Goal: Ask a question: Seek information or help from site administrators or community

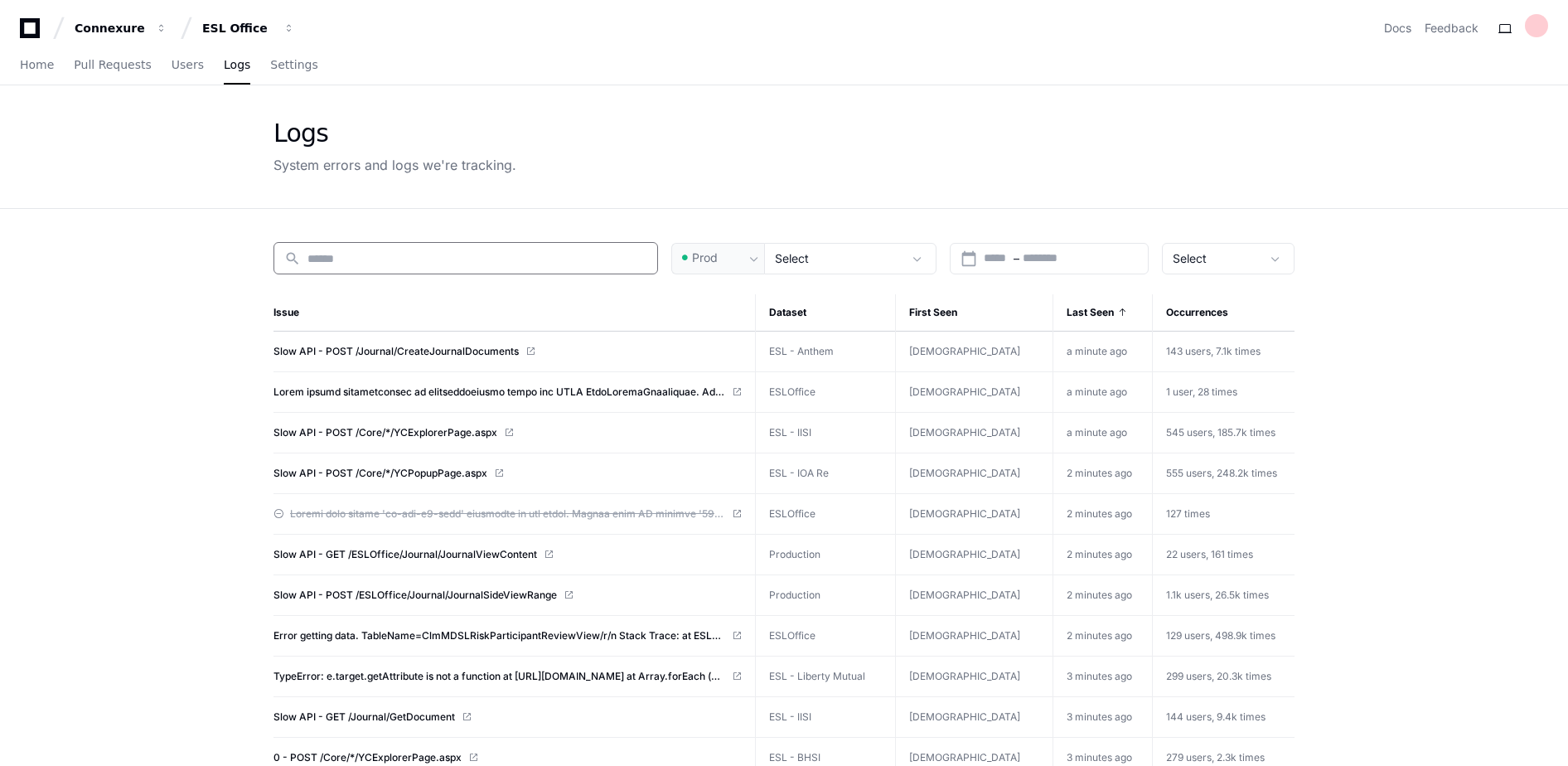
click at [431, 255] on input at bounding box center [477, 259] width 340 height 17
click at [18, 34] on div "Connexure ESL Office Docs Feedback" at bounding box center [784, 21] width 1568 height 43
click at [29, 30] on icon at bounding box center [30, 28] width 34 height 20
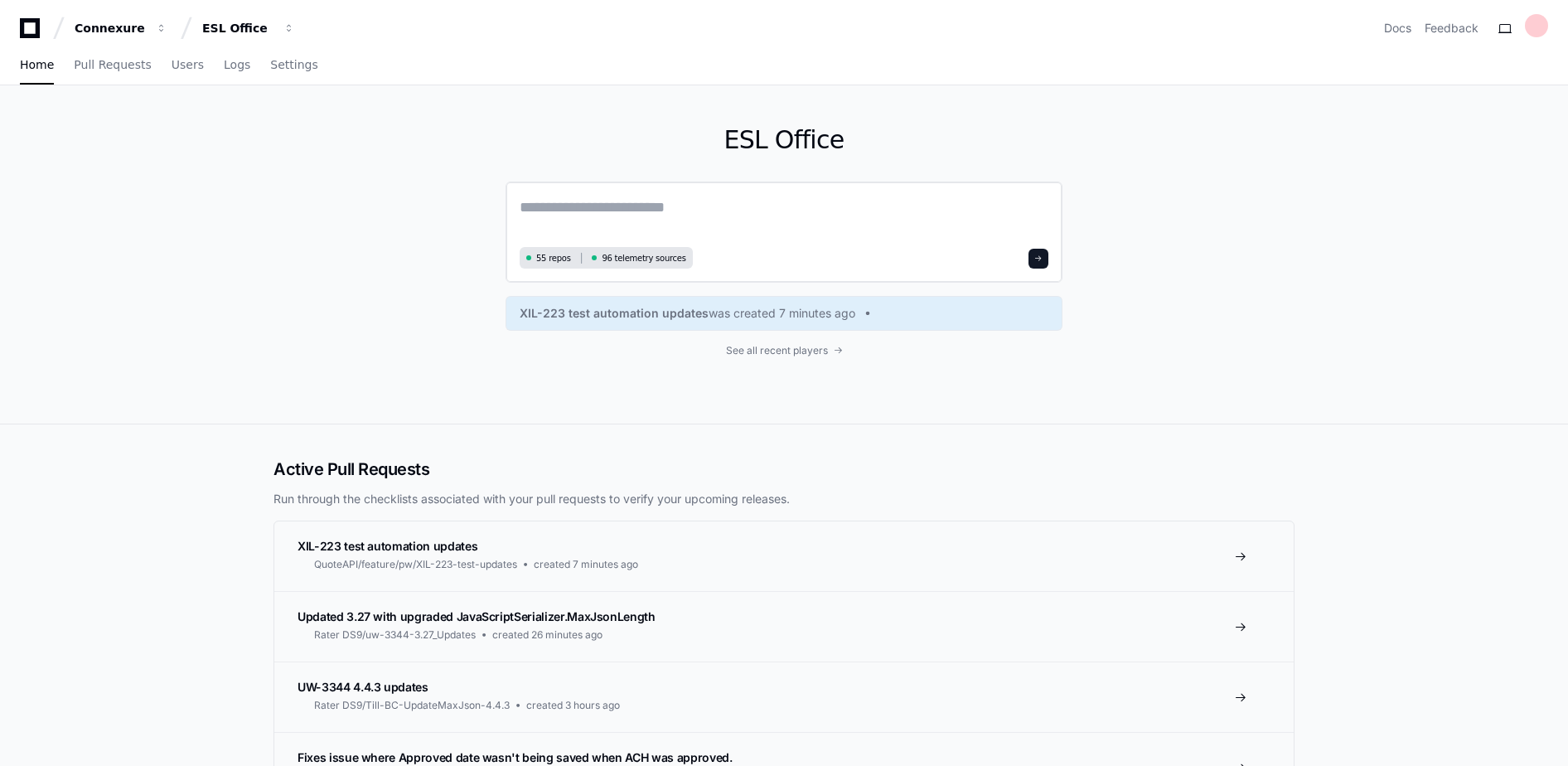
click at [636, 223] on textarea at bounding box center [784, 219] width 529 height 47
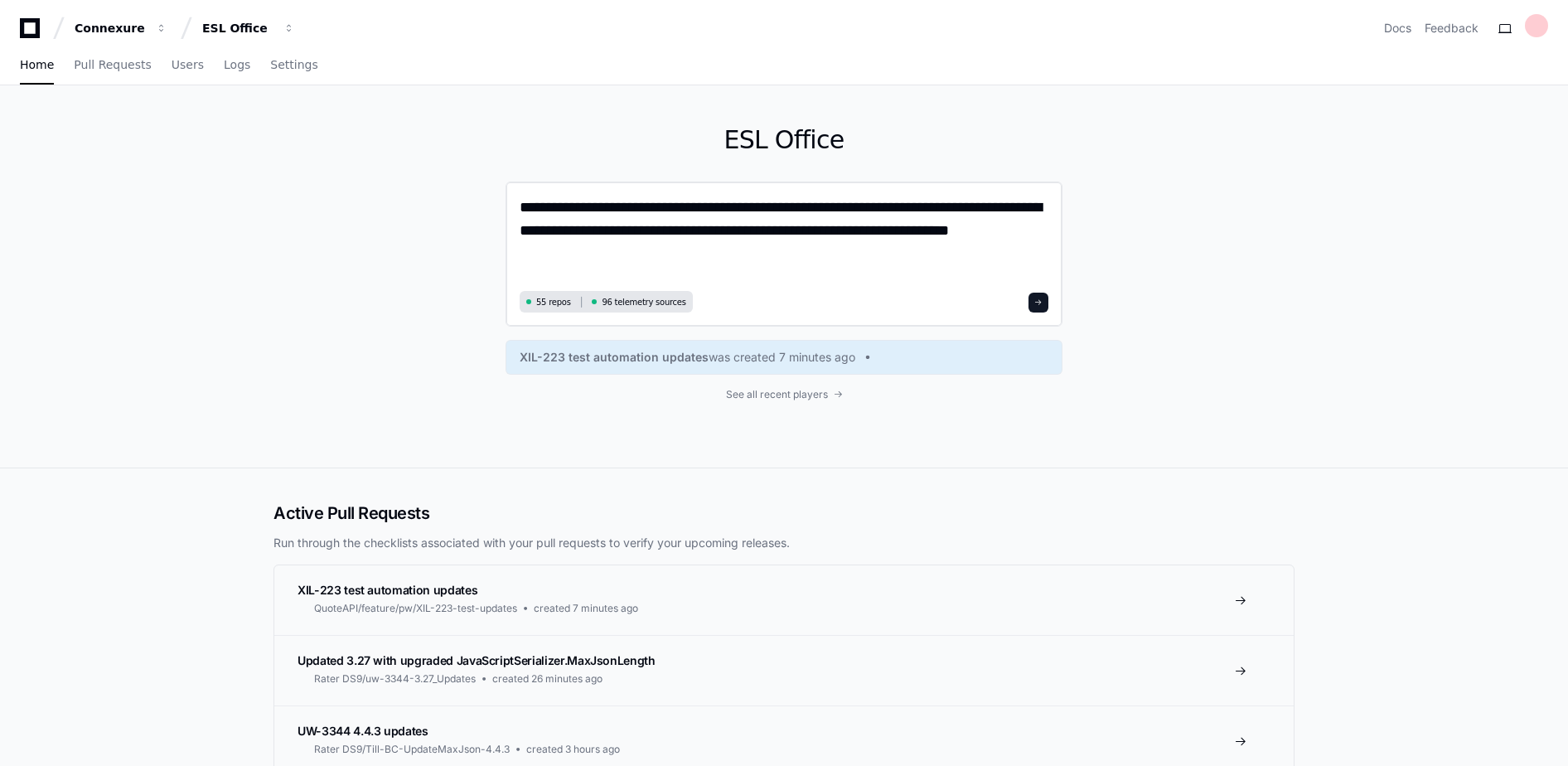
type textarea "**********"
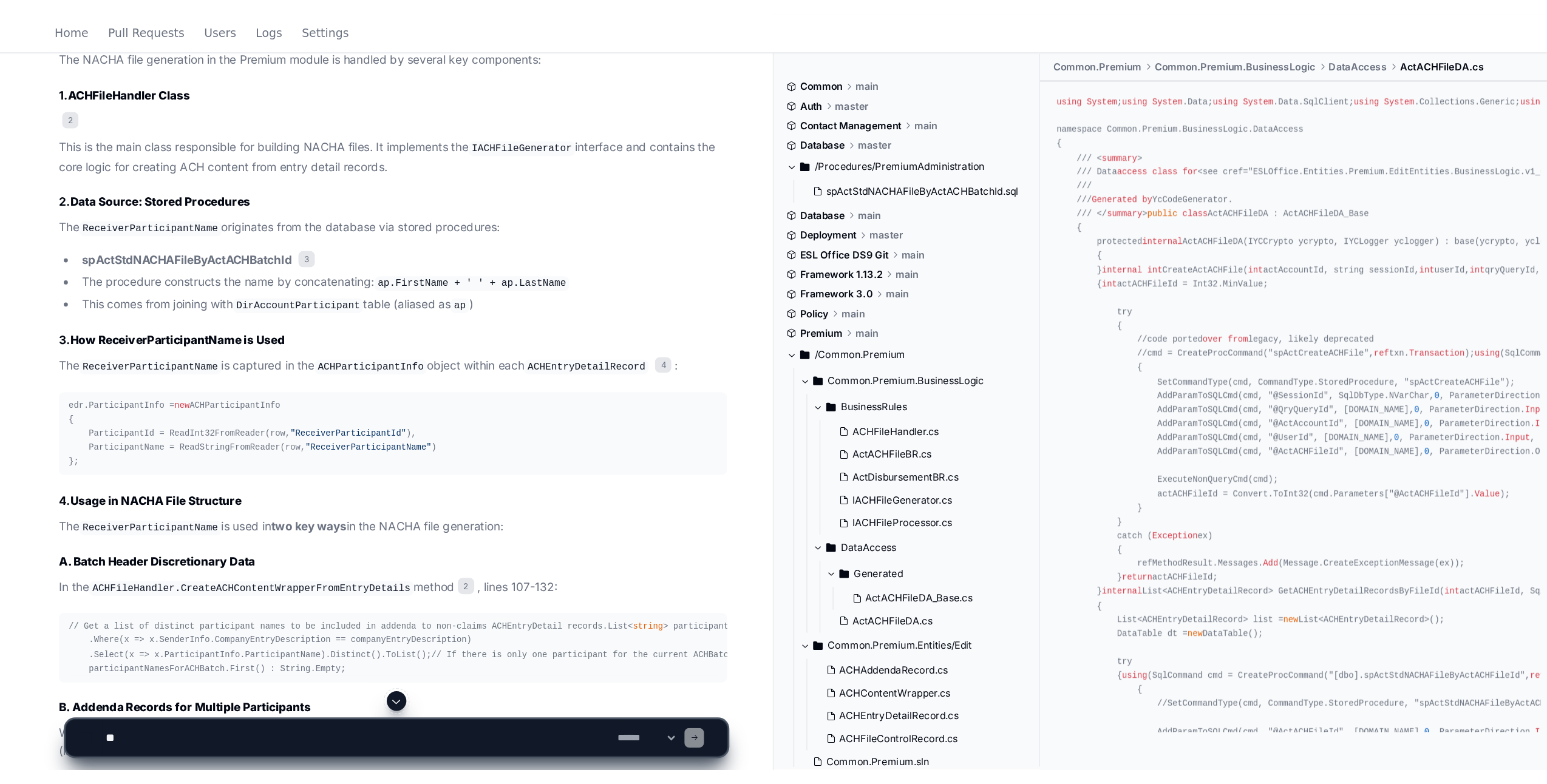
scroll to position [640, 0]
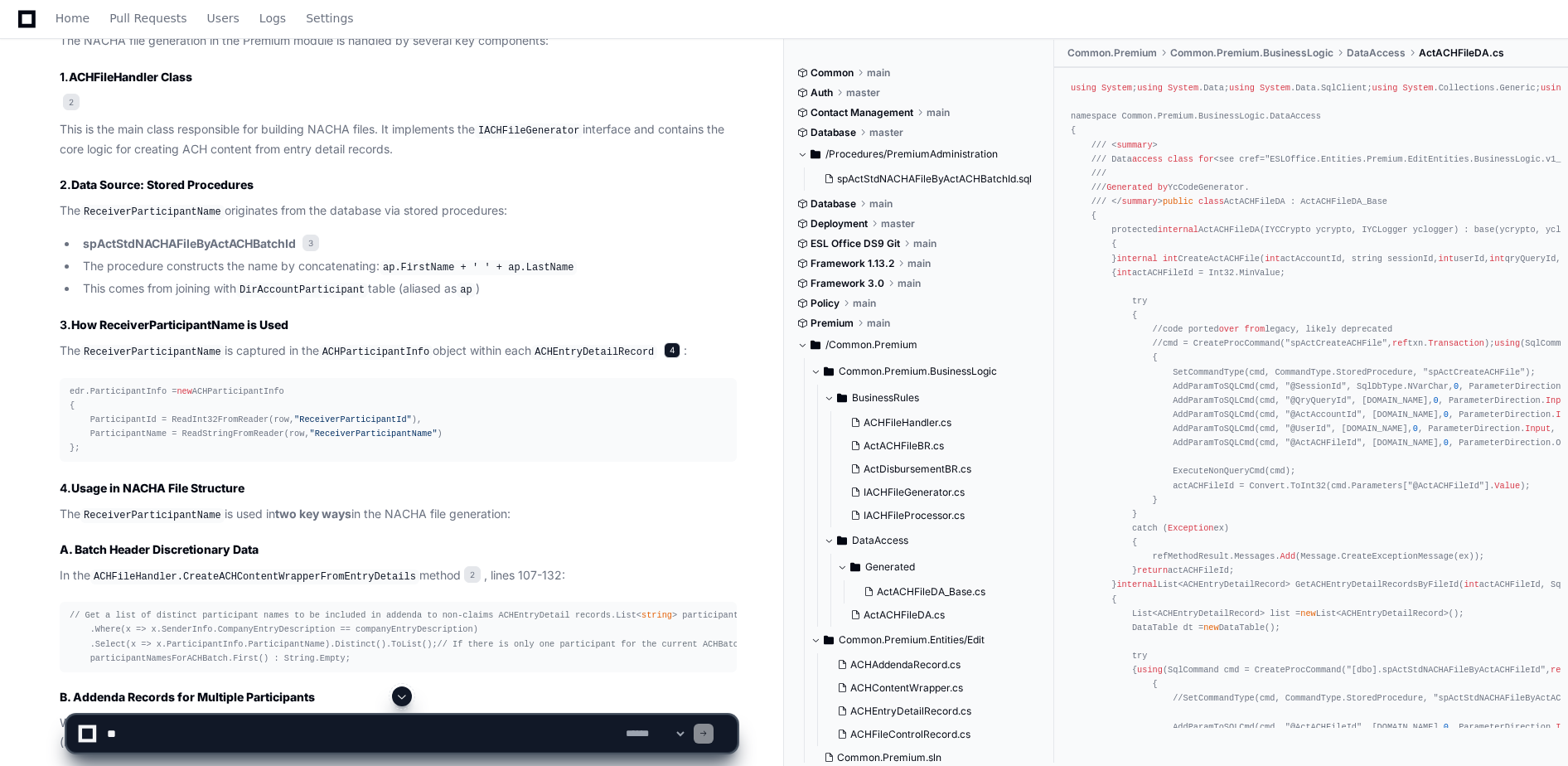
click at [664, 345] on span "4" at bounding box center [673, 350] width 17 height 17
click at [464, 574] on span "2" at bounding box center [472, 575] width 17 height 17
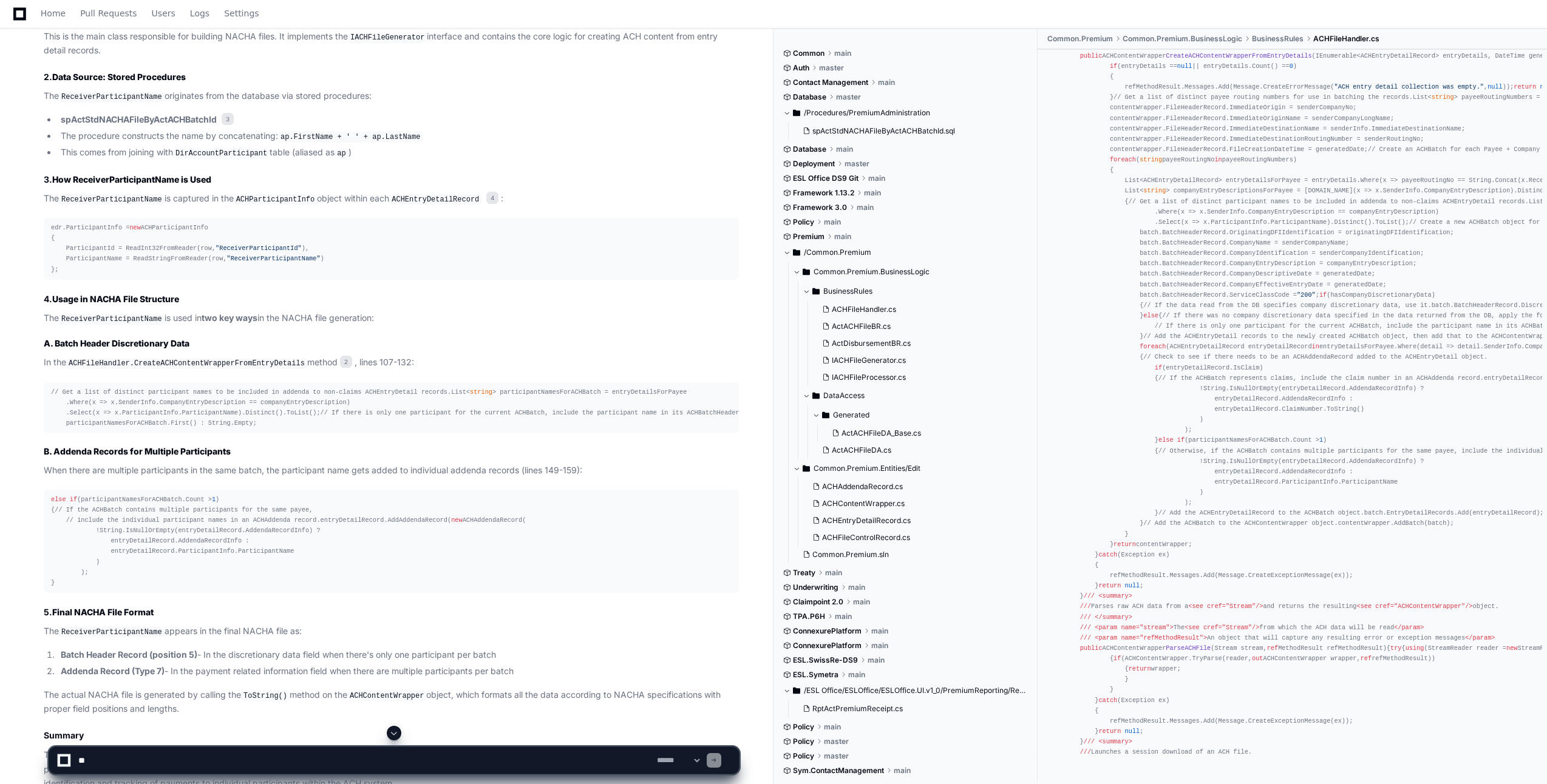
scroll to position [695, 0]
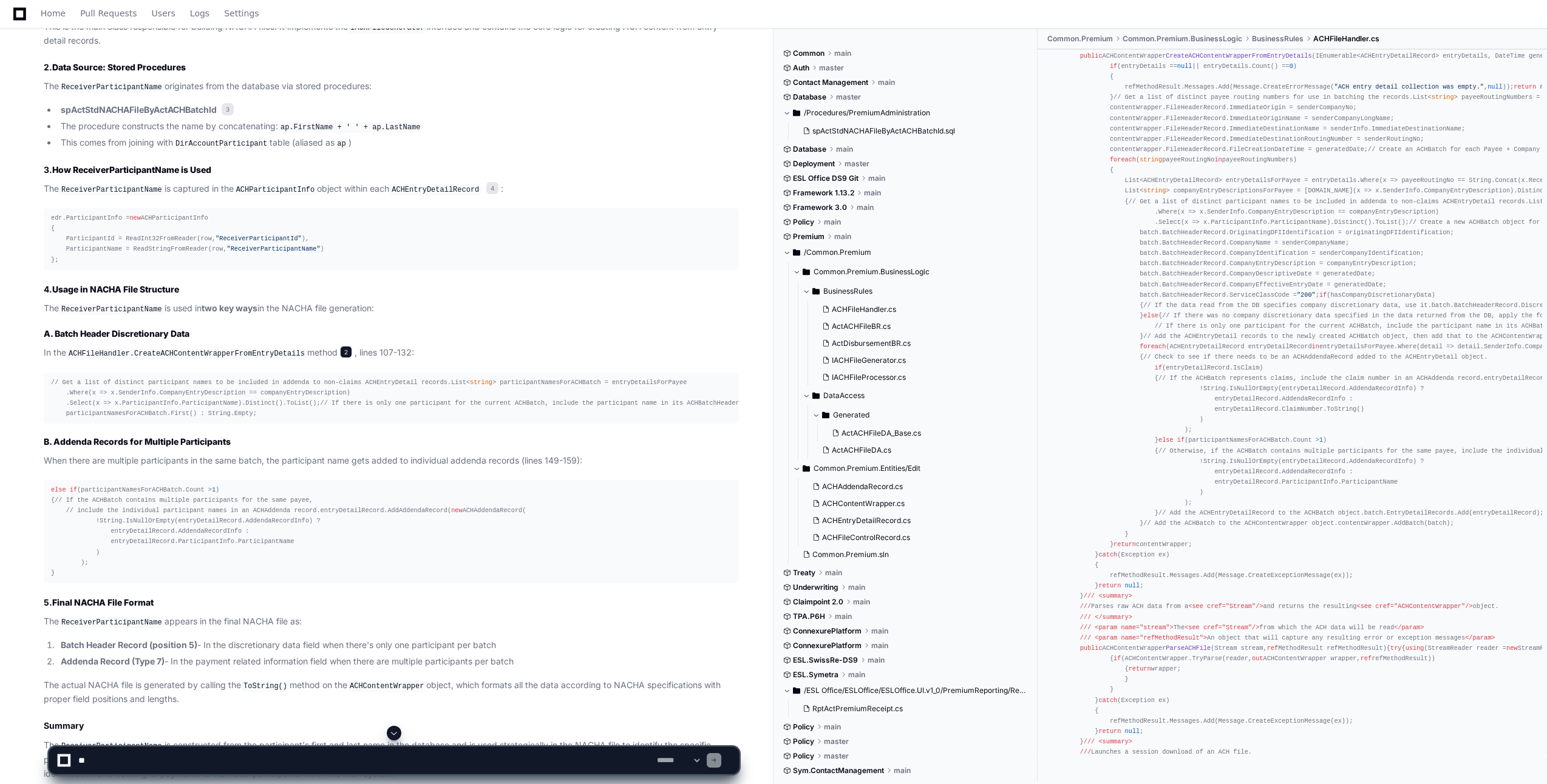
click at [340, 351] on span "2" at bounding box center [346, 352] width 12 height 12
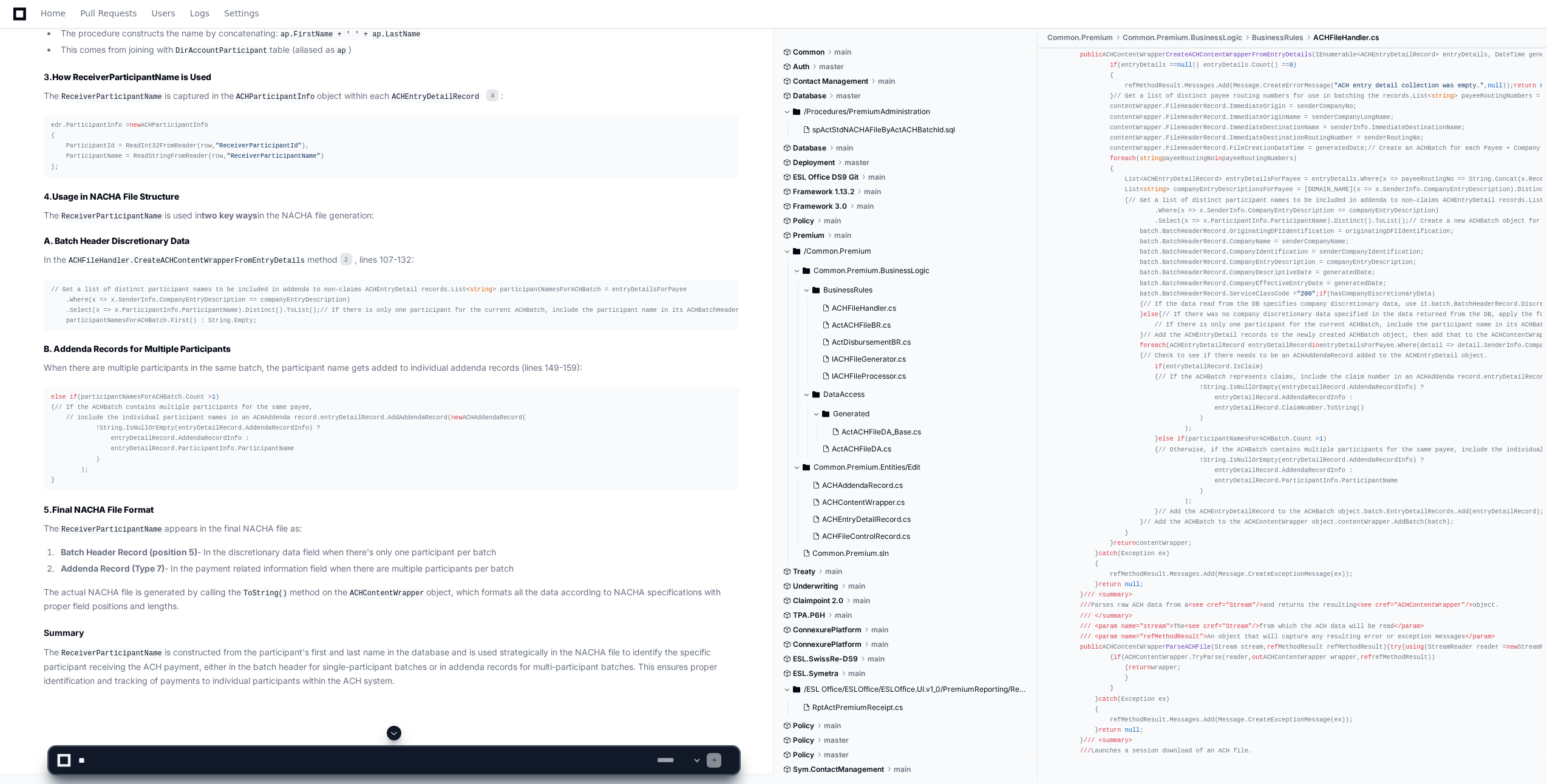
scroll to position [852, 0]
click at [870, 362] on span "IACHFileGenerator.cs" at bounding box center [869, 360] width 74 height 10
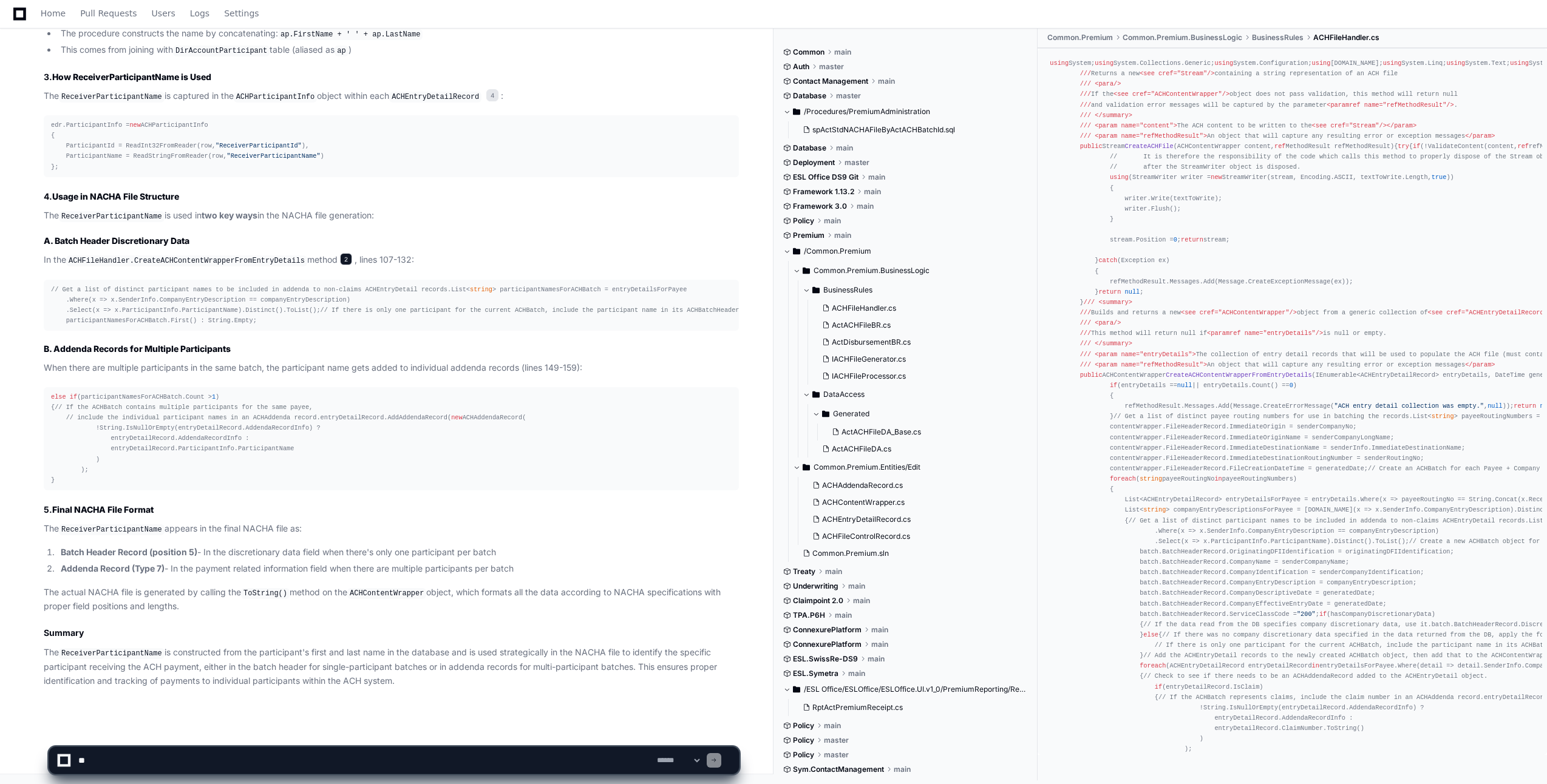
click at [340, 253] on span "2" at bounding box center [346, 259] width 12 height 12
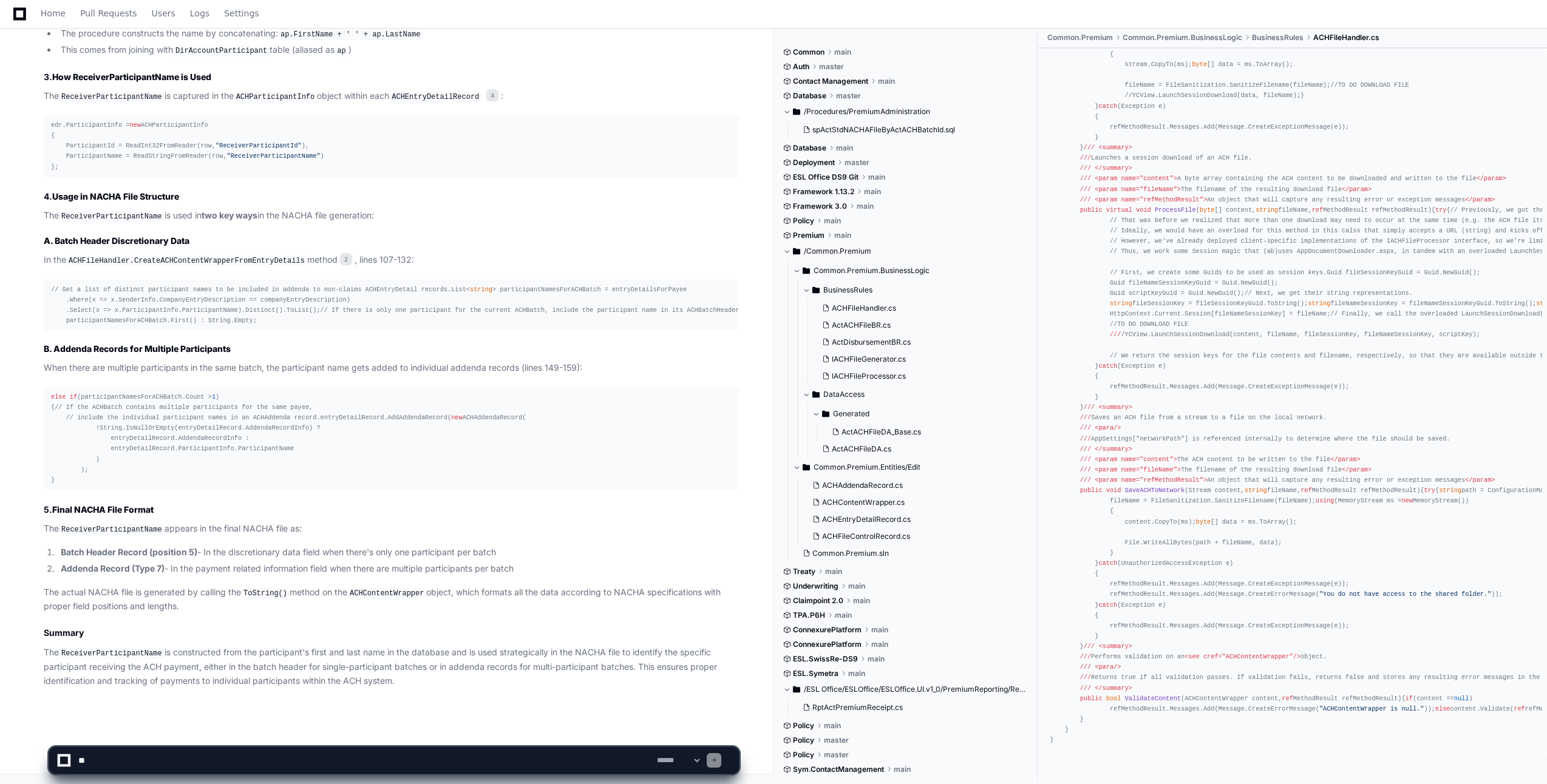
scroll to position [1247, 0]
click at [212, 560] on textarea at bounding box center [365, 760] width 579 height 27
type textarea "**********"
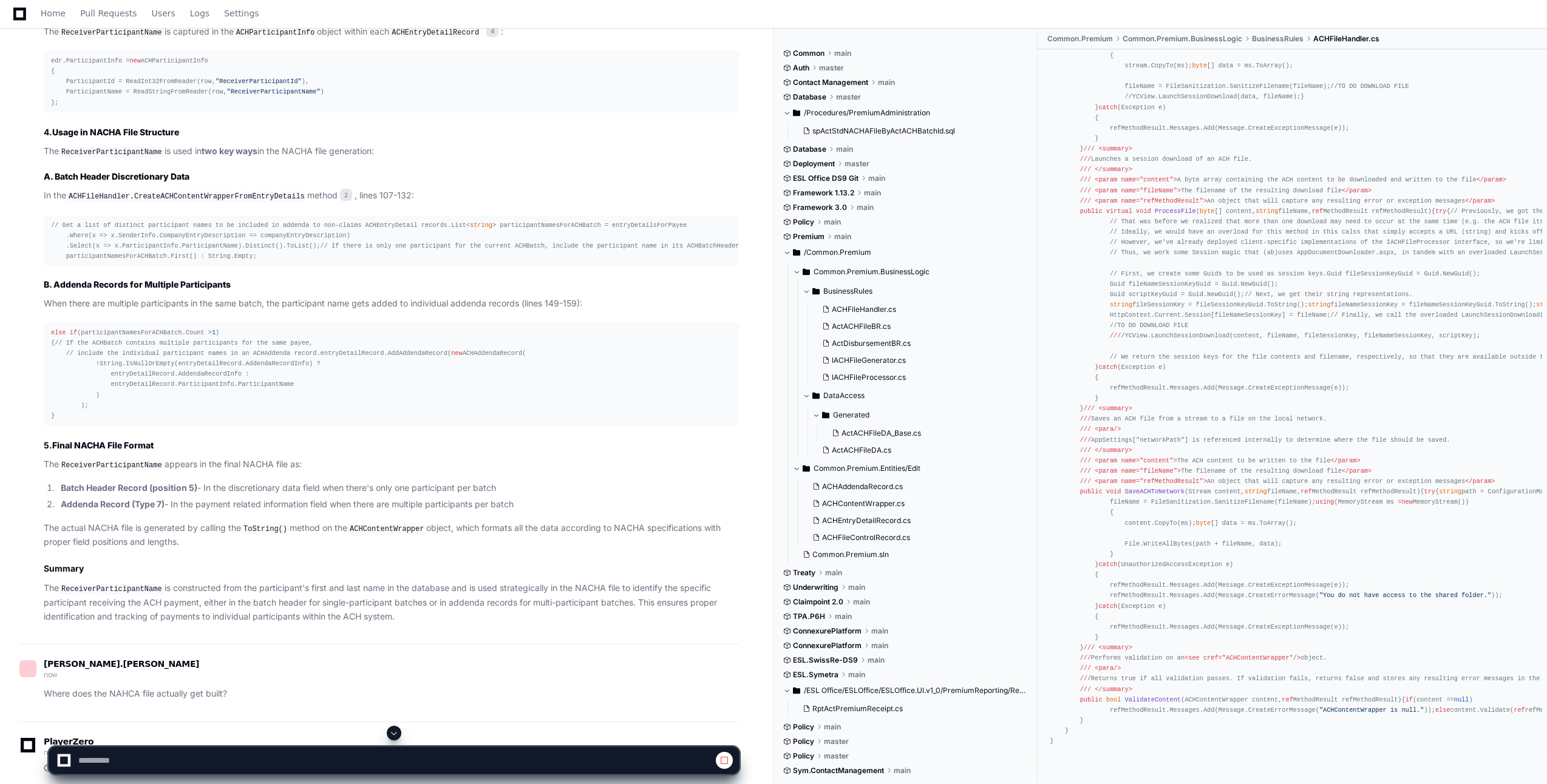
scroll to position [1004, 0]
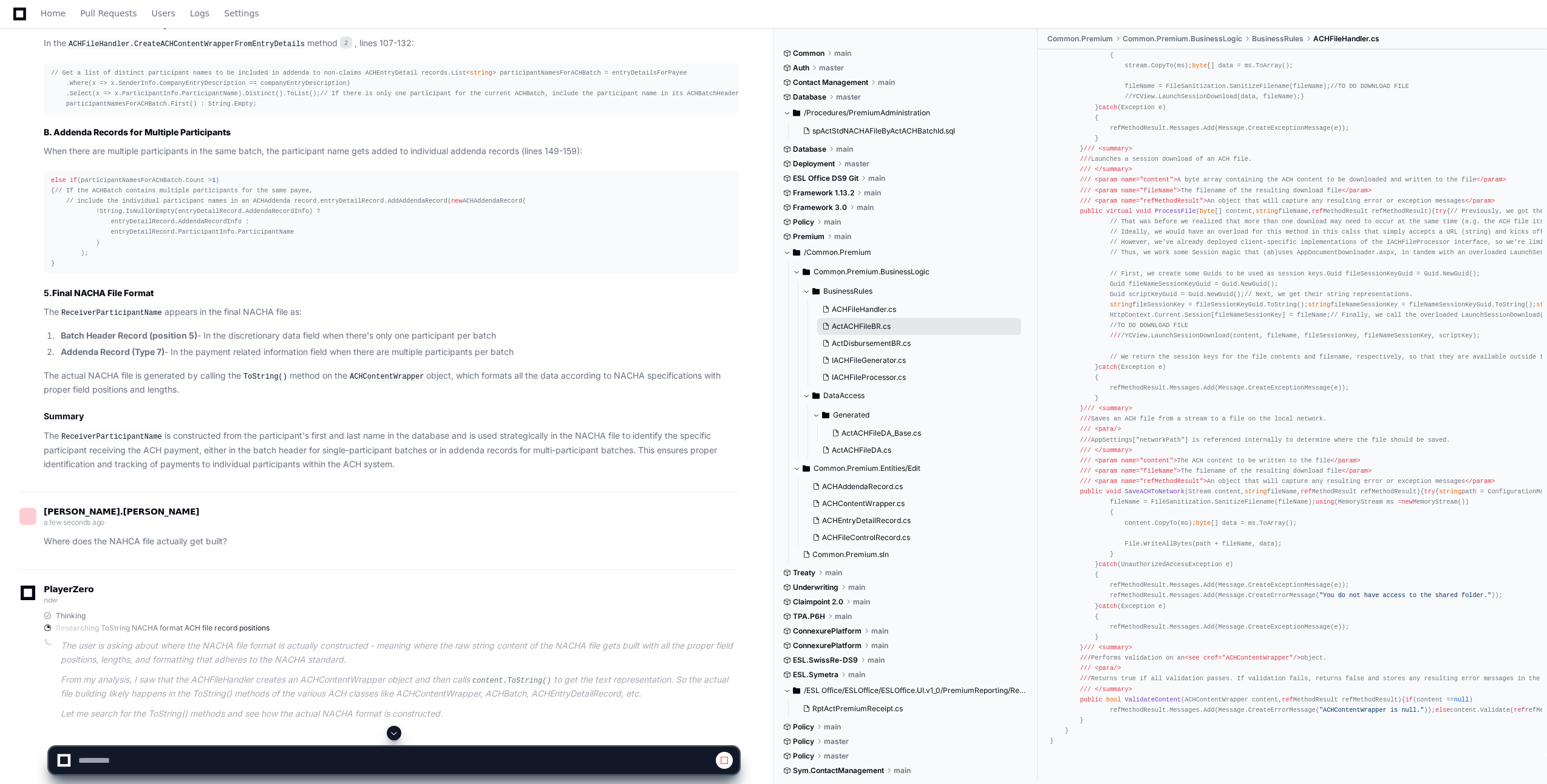
click at [874, 326] on span "ActACHFileBR.cs" at bounding box center [861, 327] width 59 height 10
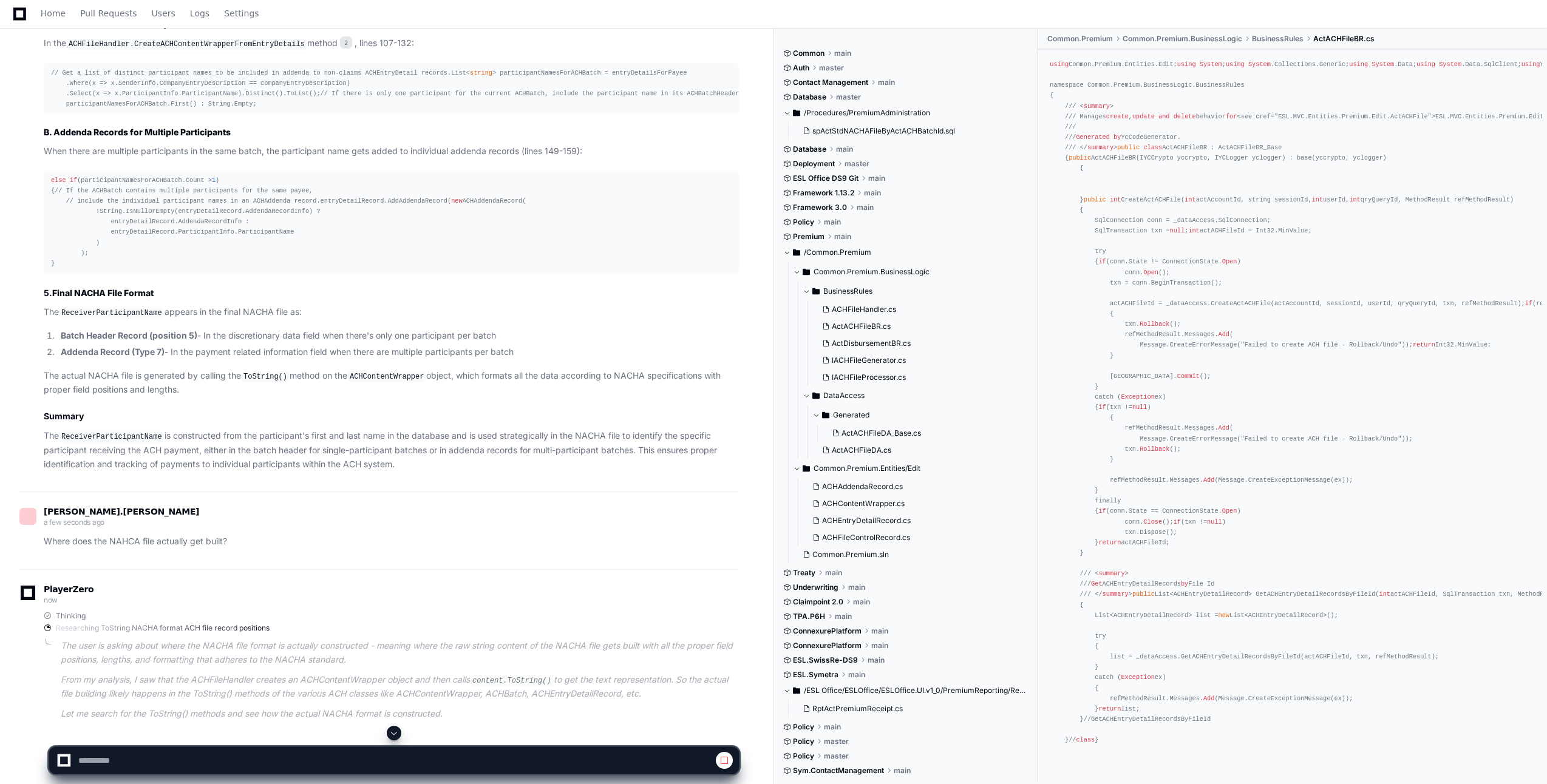
scroll to position [17, 0]
click at [884, 432] on span "ActACHFileDA_Base.cs" at bounding box center [881, 433] width 80 height 10
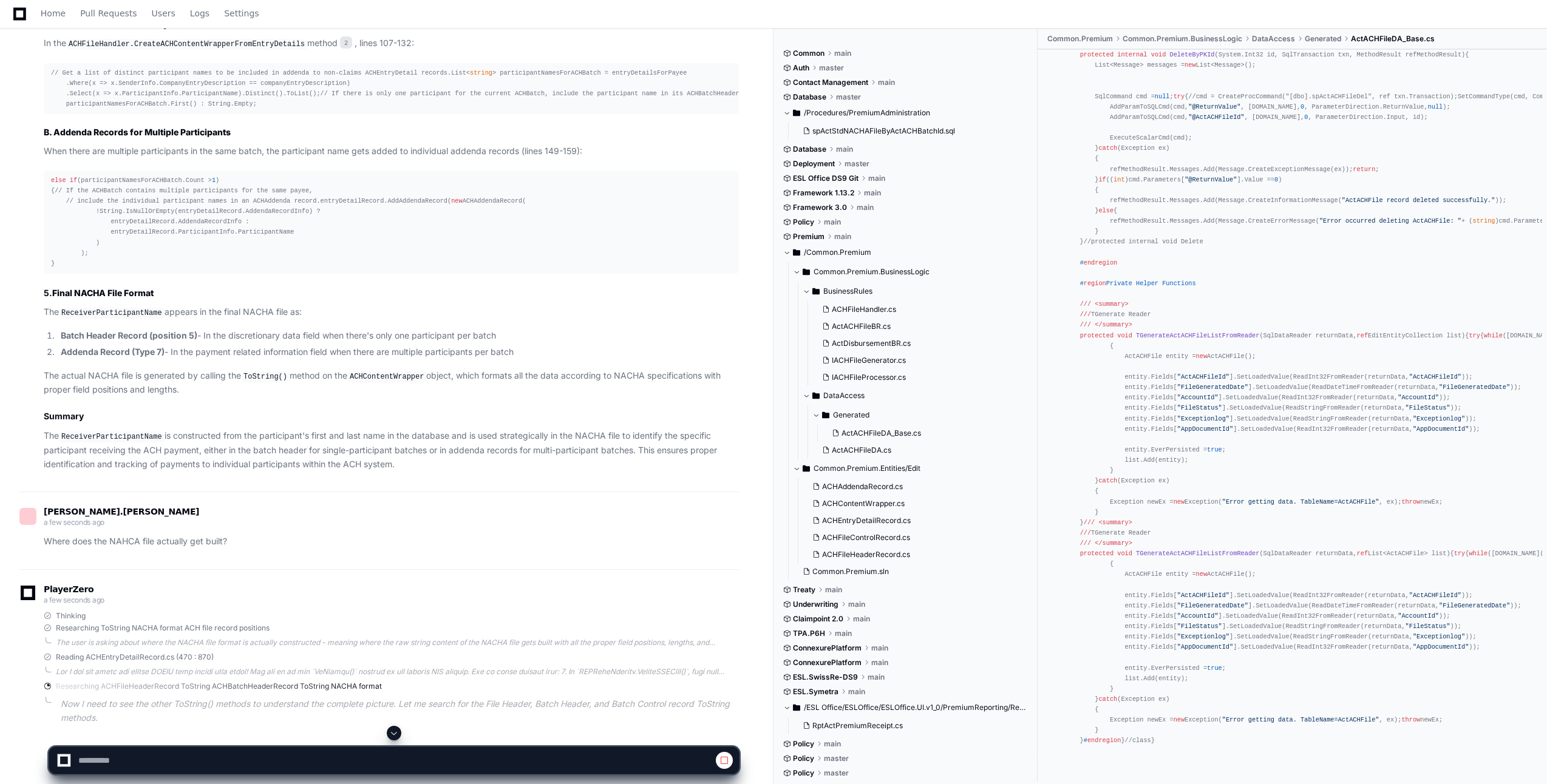
scroll to position [1109, 0]
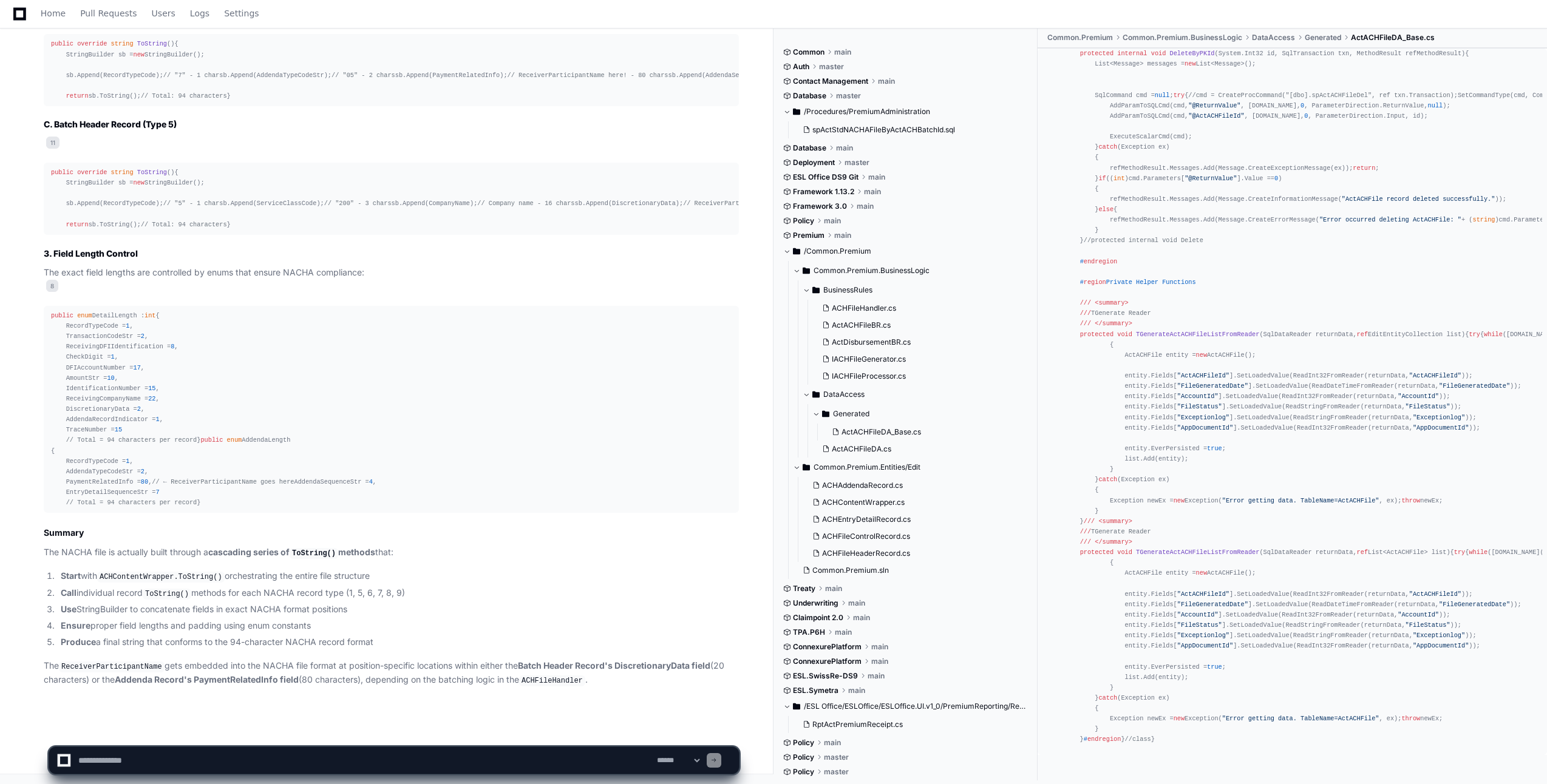
scroll to position [2828, 0]
click at [130, 560] on textarea at bounding box center [365, 760] width 579 height 27
type textarea "**********"
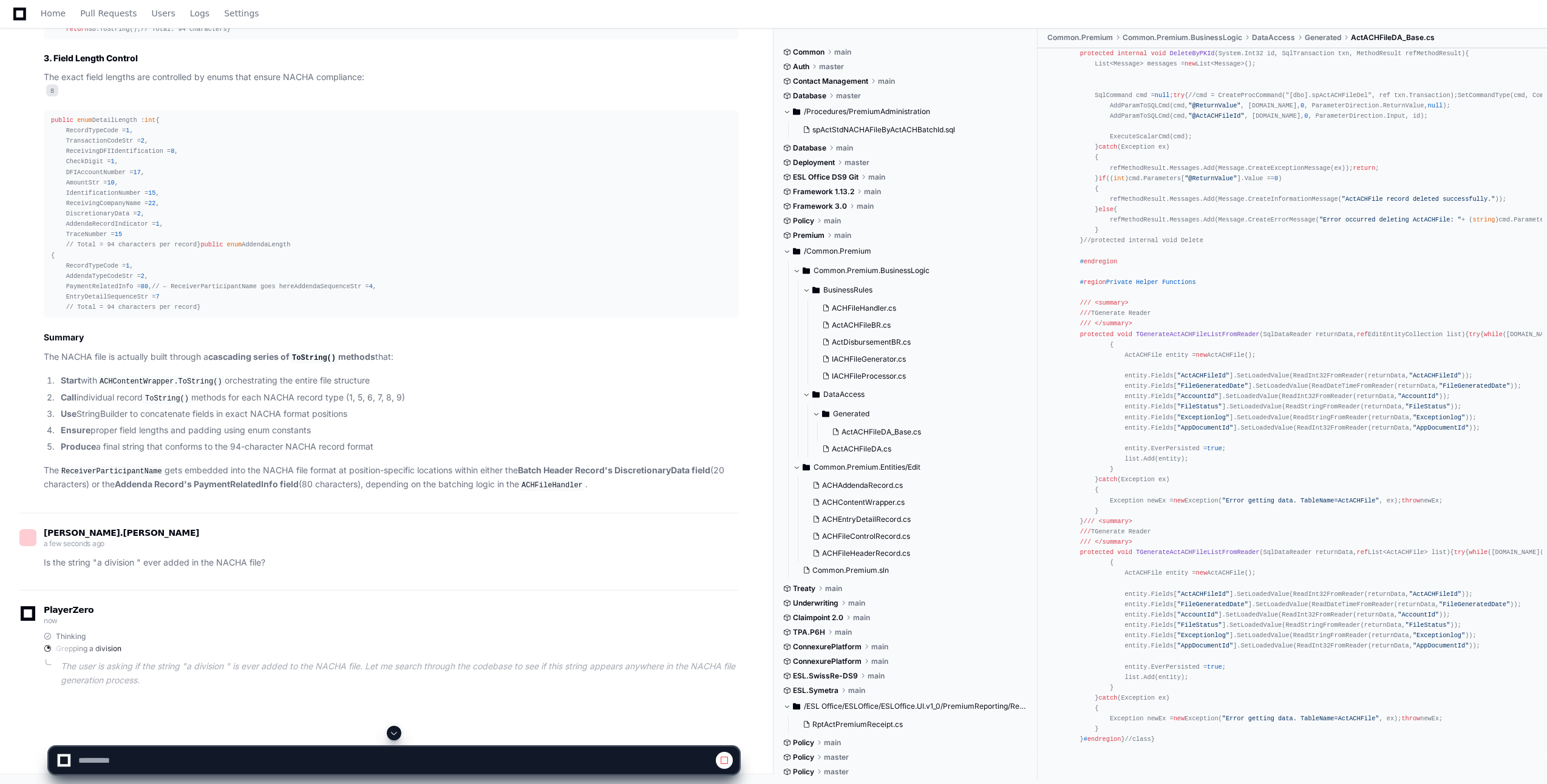
scroll to position [2566, 0]
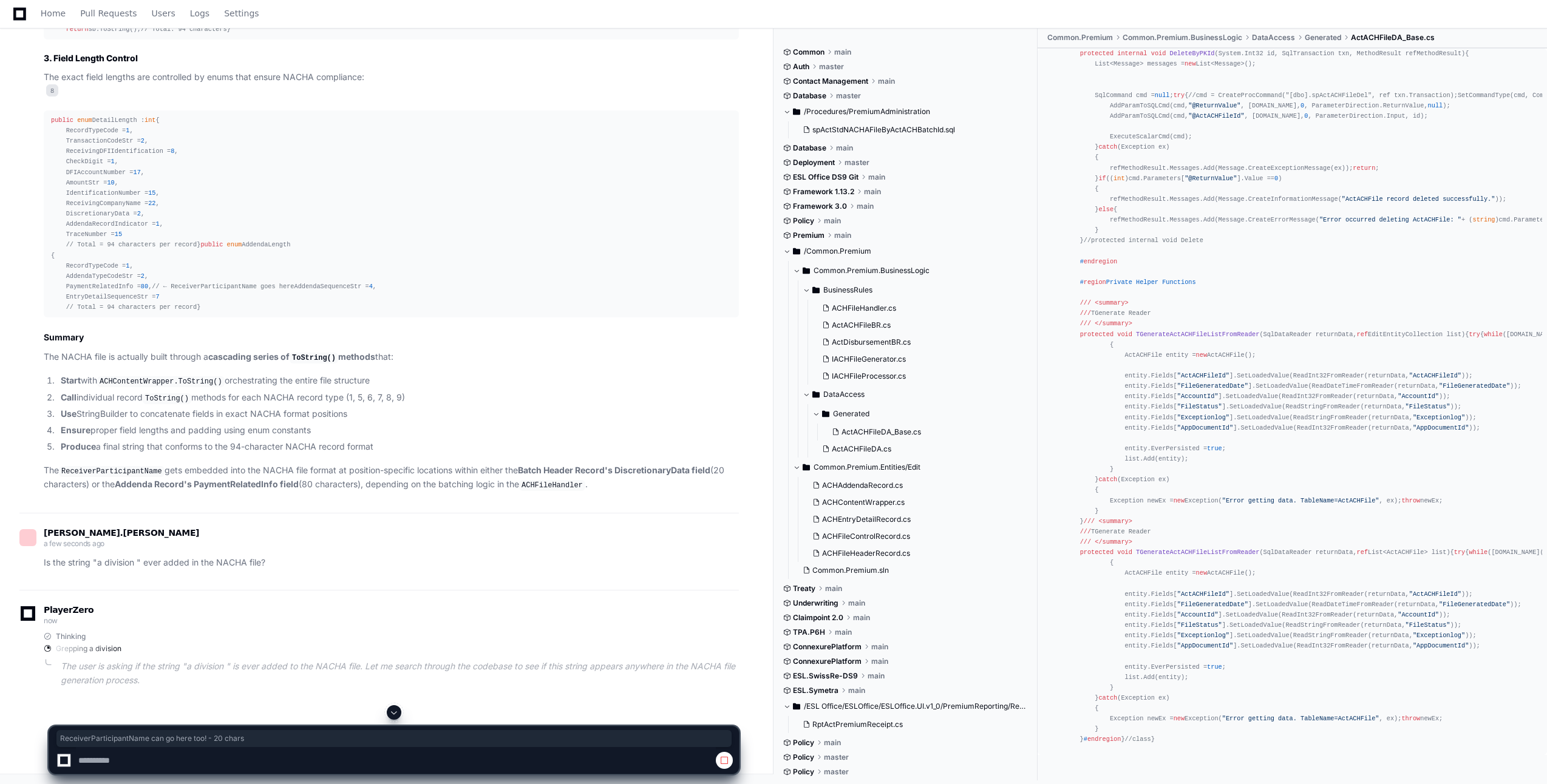
drag, startPoint x: 410, startPoint y: 304, endPoint x: 227, endPoint y: 302, distance: 183.0
click at [227, 35] on div "public override string ToString () { StringBuilder sb = new StringBuilder(); sb…" at bounding box center [391, 3] width 680 height 63
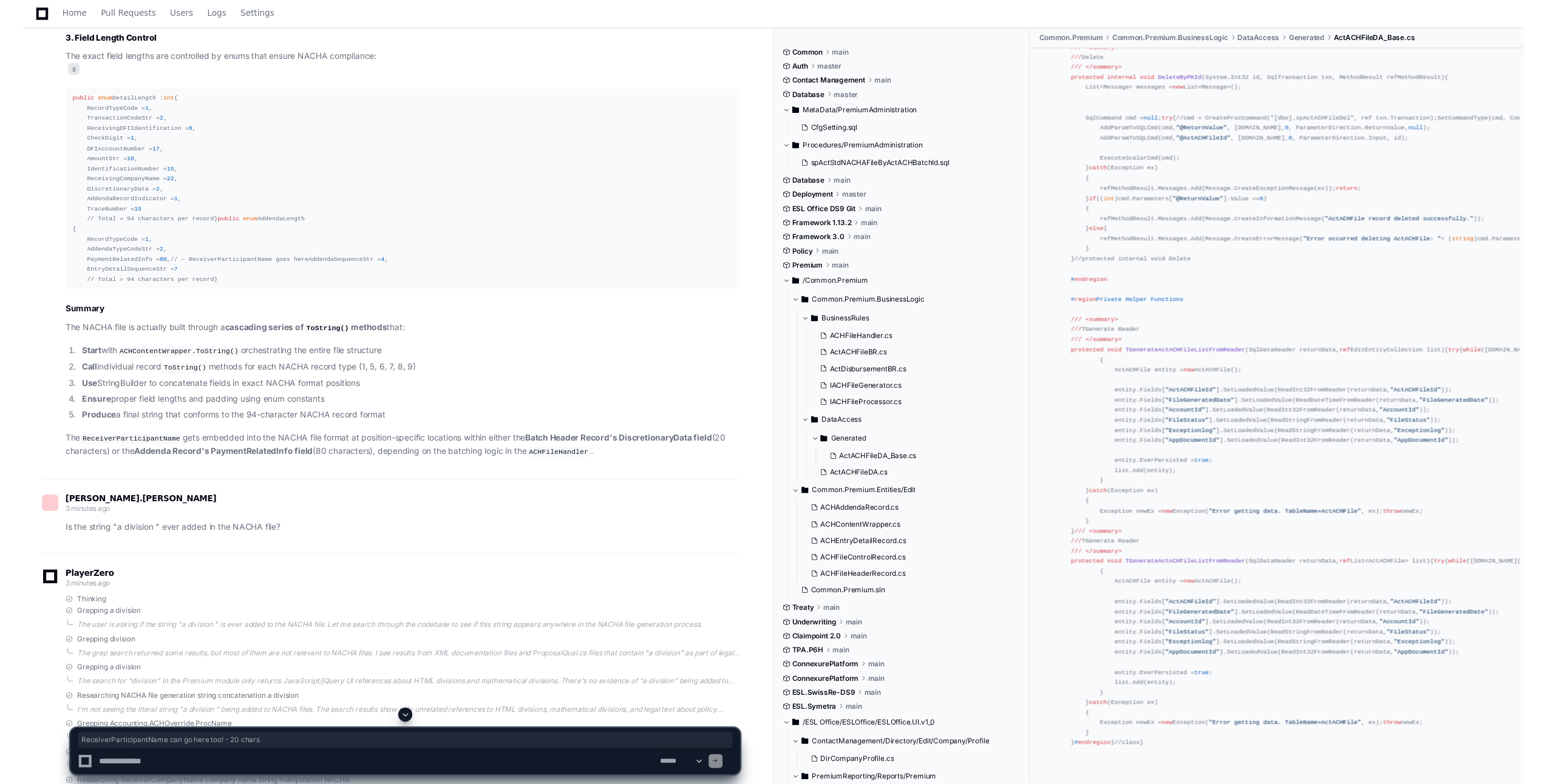
scroll to position [2709, 0]
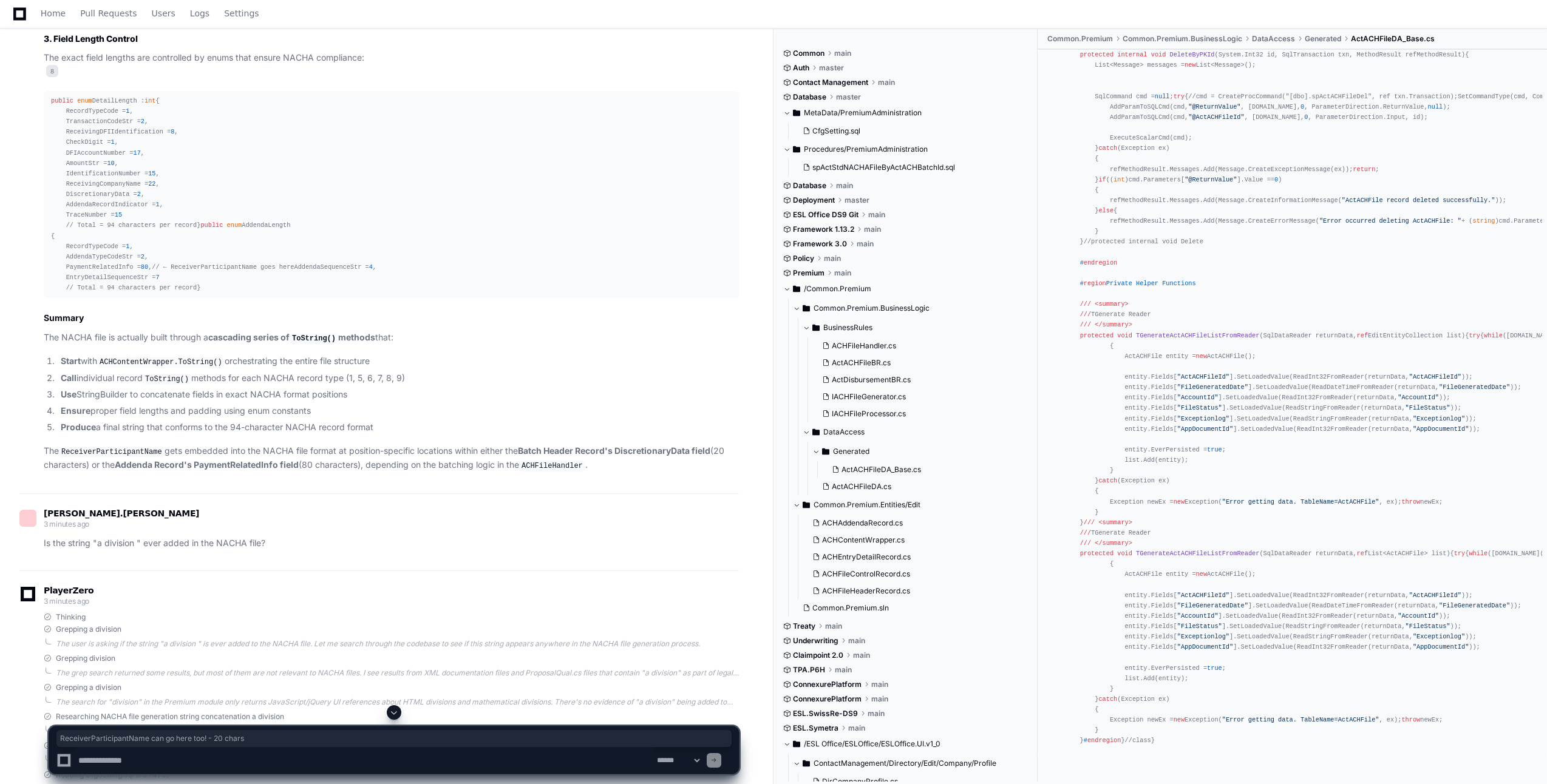
click at [371, 293] on div "public enum DetailLength : int { RecordTypeCode = 1 , TransactionCodeStr = 2 , …" at bounding box center [391, 194] width 680 height 197
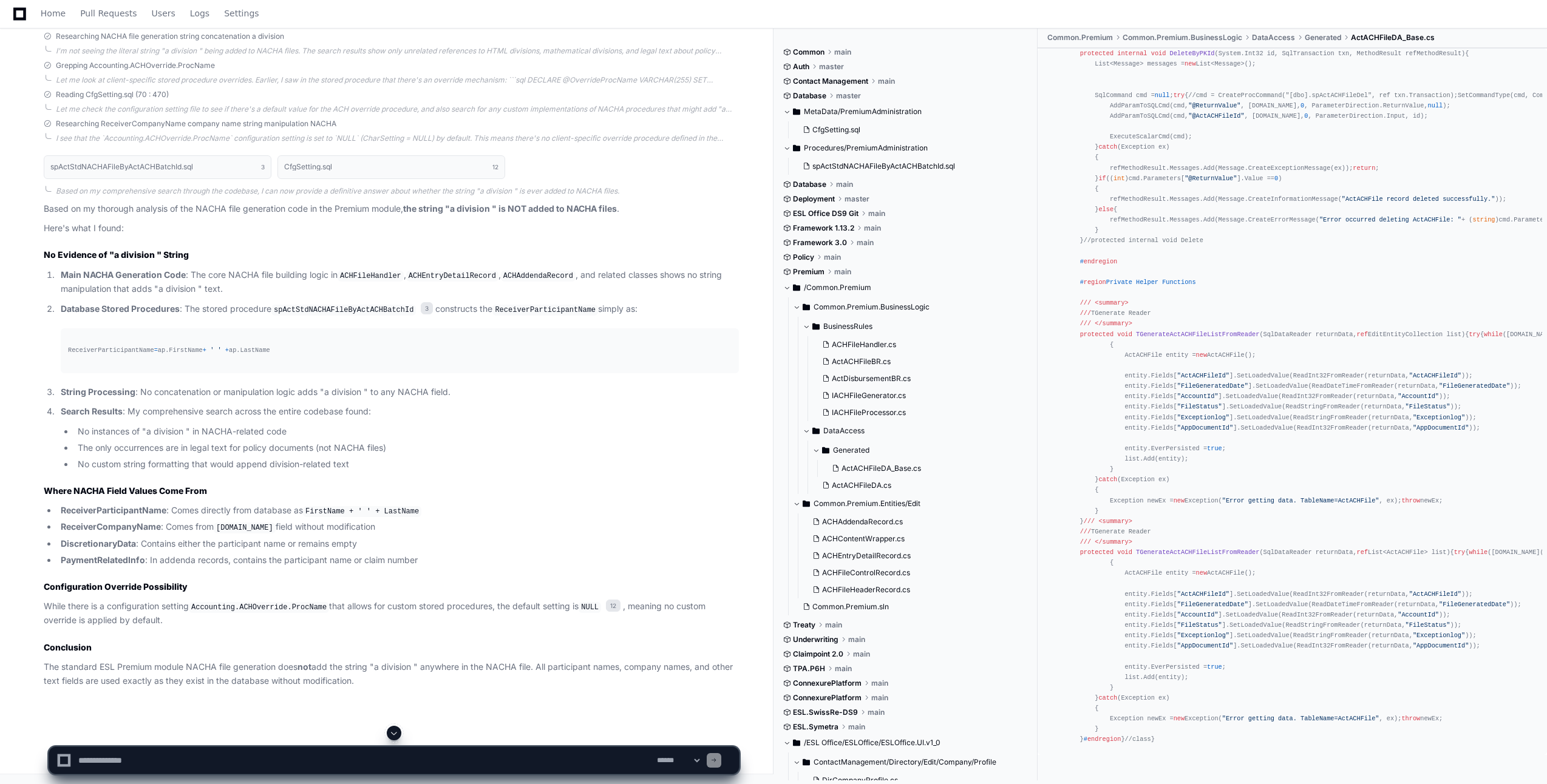
scroll to position [3721, 0]
